Goal: Use online tool/utility: Utilize a website feature to perform a specific function

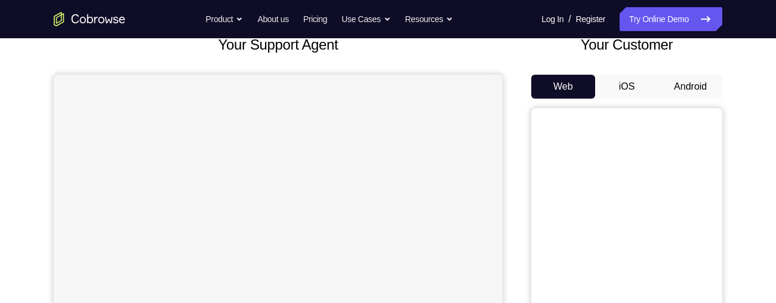
scroll to position [100, 0]
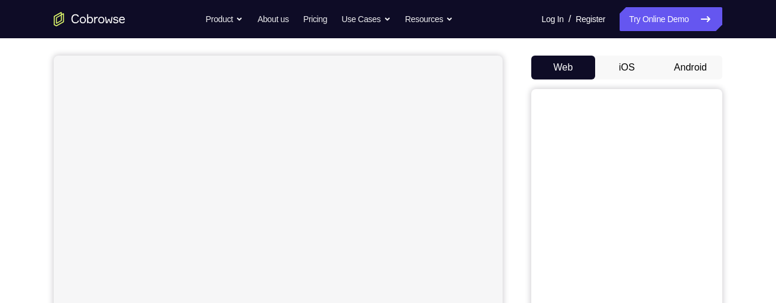
click at [700, 66] on button "Android" at bounding box center [691, 68] width 64 height 24
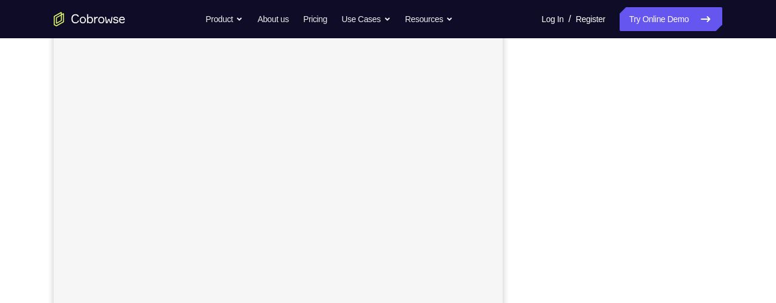
scroll to position [186, 0]
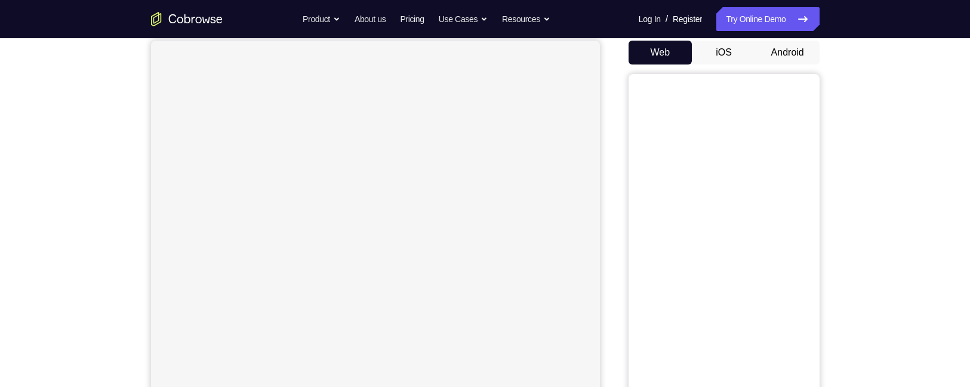
scroll to position [122, 0]
click at [804, 55] on button "Android" at bounding box center [788, 45] width 64 height 24
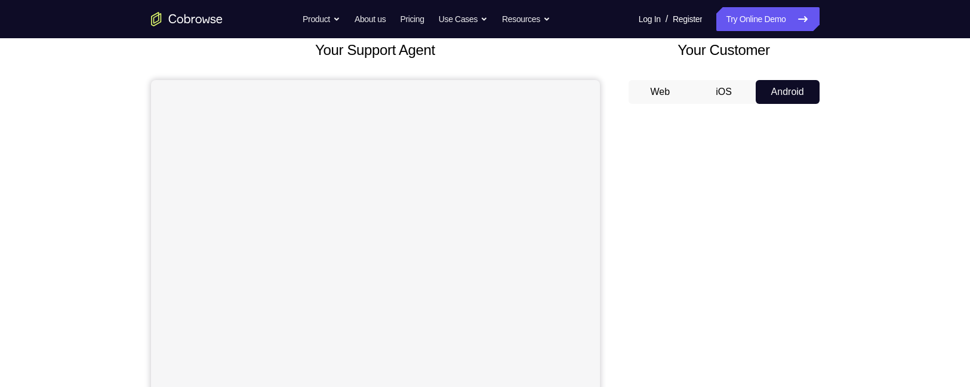
scroll to position [55, 0]
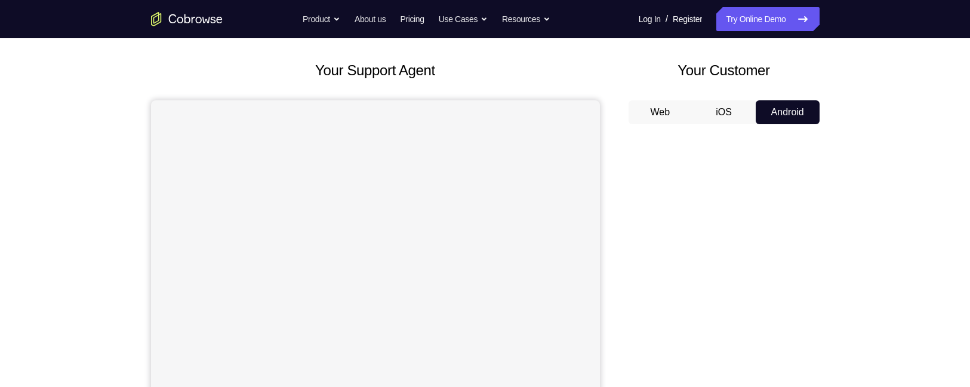
click at [733, 107] on button "iOS" at bounding box center [724, 112] width 64 height 24
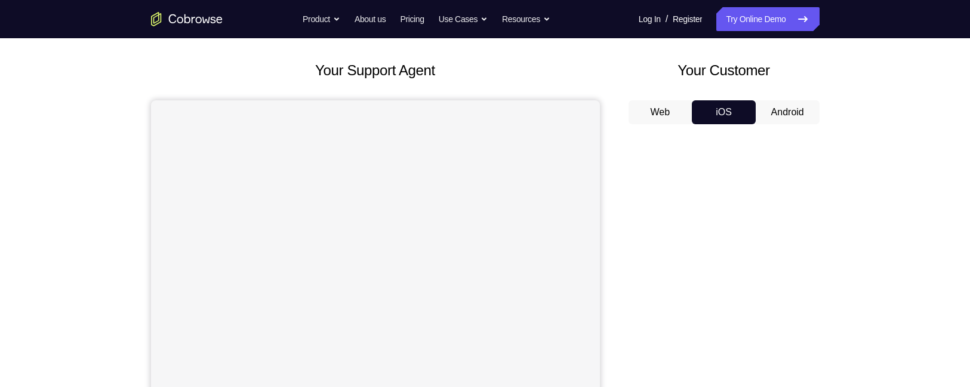
click at [804, 110] on button "Android" at bounding box center [788, 112] width 64 height 24
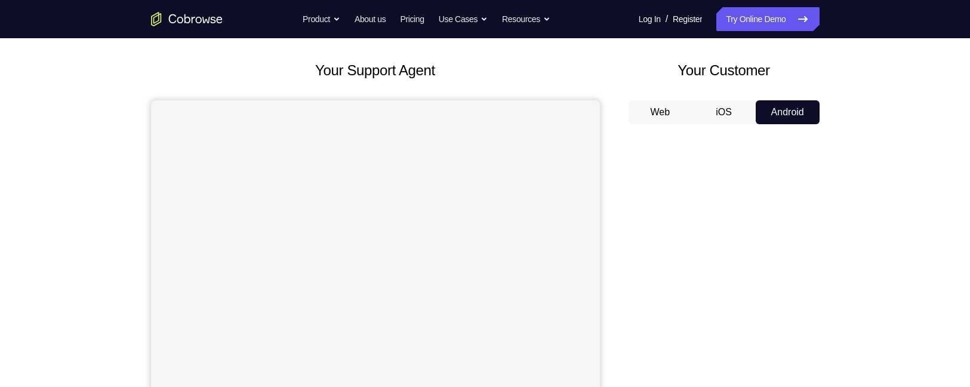
click at [676, 104] on button "Web" at bounding box center [661, 112] width 64 height 24
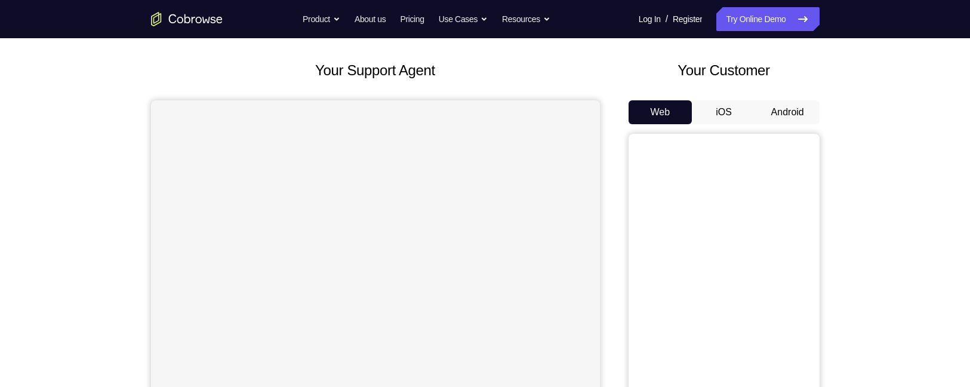
click at [798, 116] on button "Android" at bounding box center [788, 112] width 64 height 24
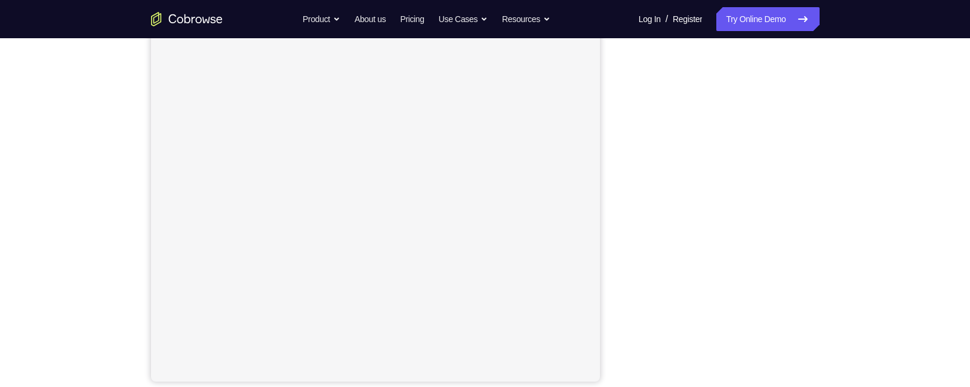
scroll to position [178, 0]
click at [10, 329] on div "Your Support Agent Your Customer Web iOS Android Next Steps We’d be happy to gi…" at bounding box center [485, 254] width 970 height 788
